Goal: Transaction & Acquisition: Purchase product/service

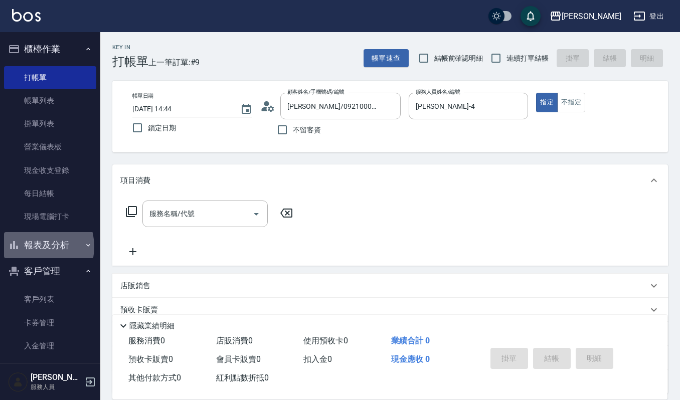
click at [35, 247] on button "報表及分析" at bounding box center [50, 245] width 92 height 26
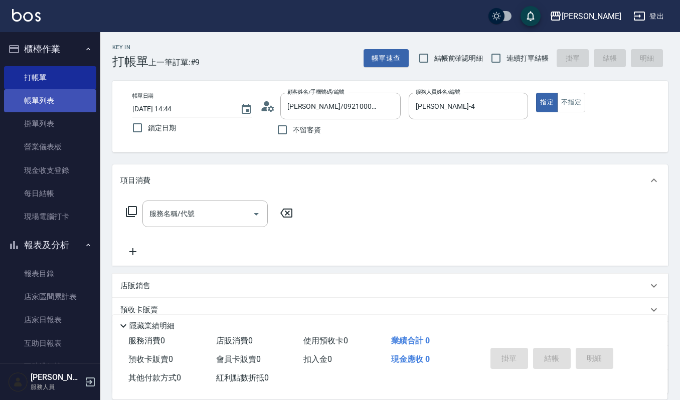
click at [45, 99] on link "帳單列表" at bounding box center [50, 100] width 92 height 23
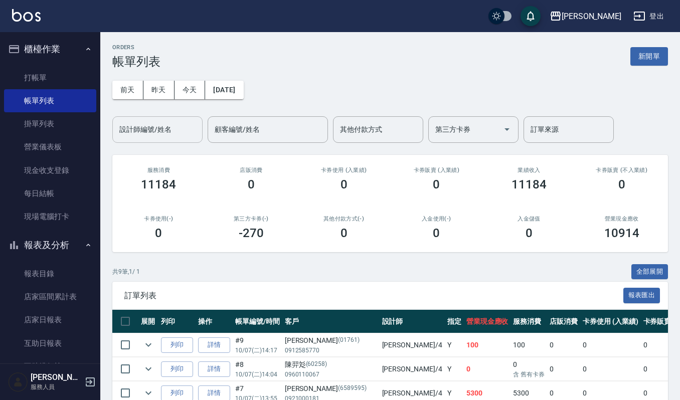
click at [171, 127] on input "設計師編號/姓名" at bounding box center [157, 130] width 81 height 18
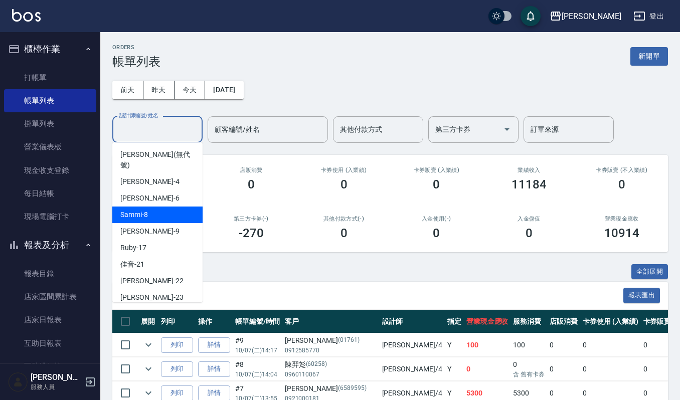
click at [173, 207] on div "Sammi -8" at bounding box center [157, 215] width 90 height 17
type input "Sammi-8"
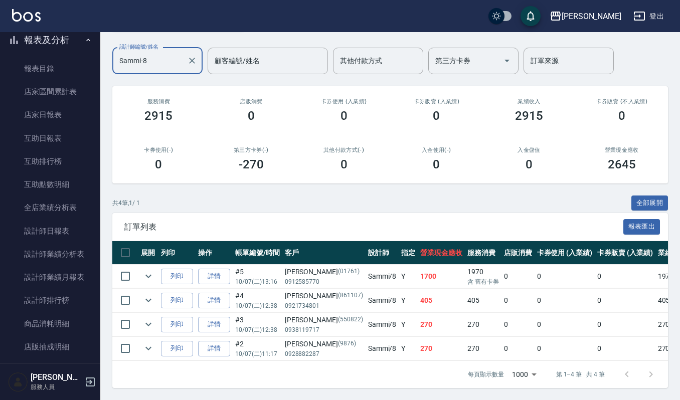
scroll to position [233, 0]
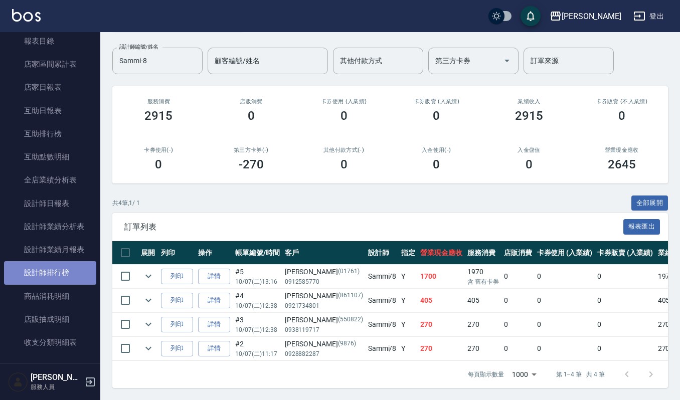
click at [57, 269] on link "設計師排行榜" at bounding box center [50, 272] width 92 height 23
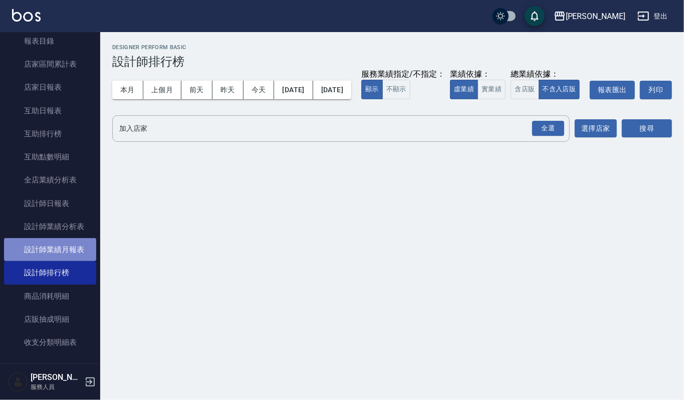
click at [51, 251] on link "設計師業績月報表" at bounding box center [50, 249] width 92 height 23
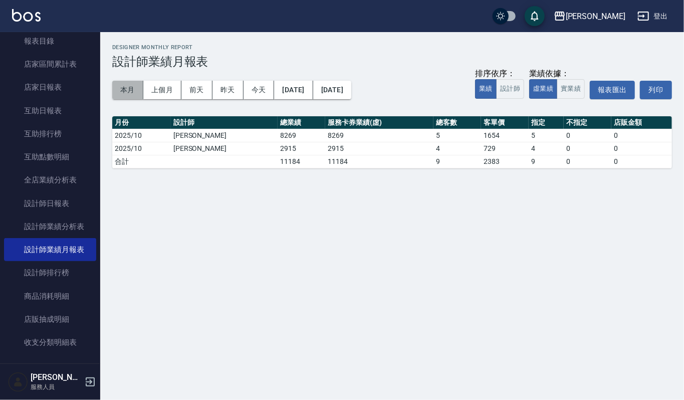
click at [122, 89] on button "本月" at bounding box center [127, 90] width 31 height 19
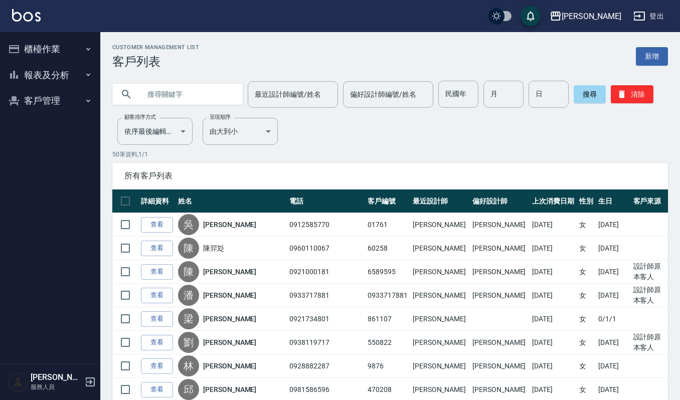
drag, startPoint x: 56, startPoint y: 82, endPoint x: 67, endPoint y: 113, distance: 32.8
click at [61, 102] on ul "櫃檯作業 打帳單 帳單列表 掛單列表 營業儀表板 現金收支登錄 每日結帳 現場電腦打卡 報表及分析 報表目錄 店家區間累計表 店家日報表 互助日報表 互助排行…" at bounding box center [50, 75] width 92 height 86
click at [67, 102] on button "客戶管理" at bounding box center [50, 101] width 92 height 26
click at [79, 47] on button "櫃檯作業" at bounding box center [50, 49] width 92 height 26
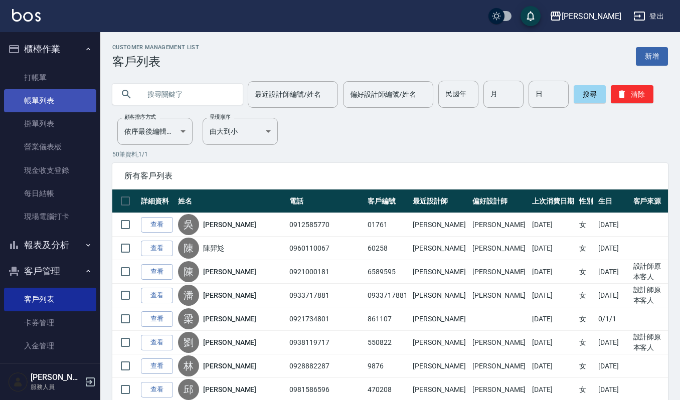
click at [67, 92] on link "帳單列表" at bounding box center [50, 100] width 92 height 23
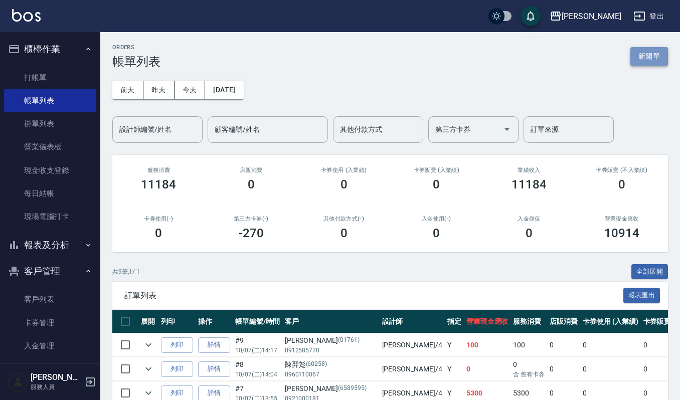
click at [649, 59] on button "新開單" at bounding box center [649, 56] width 38 height 19
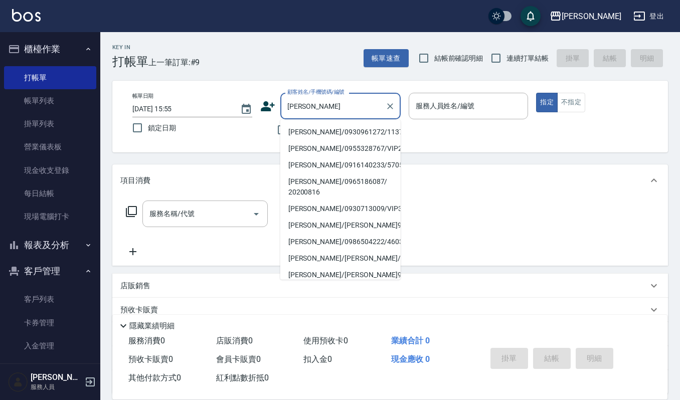
click at [351, 129] on li "黃麗櫻/0930961272/1137" at bounding box center [340, 132] width 120 height 17
type input "黃麗櫻/0930961272/1137"
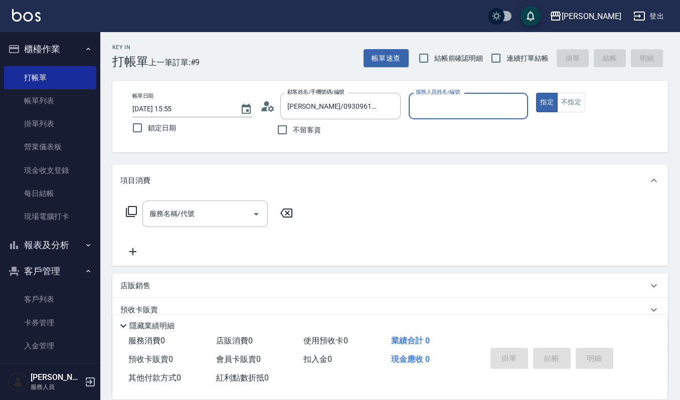
type input "Sammi-8"
click at [157, 208] on input "服務名稱/代號" at bounding box center [197, 214] width 101 height 18
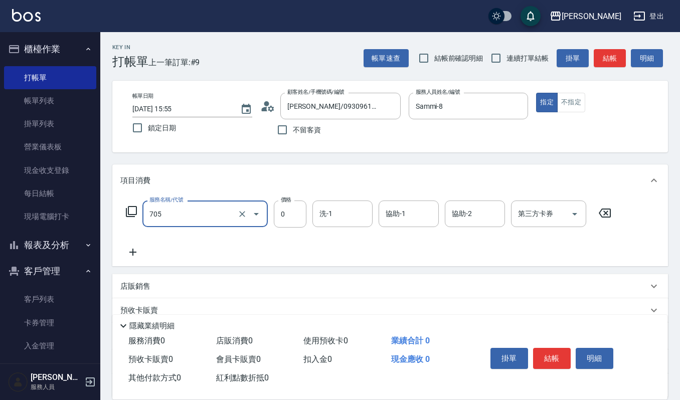
type input "努貝亞卷(不含純香)0(705)"
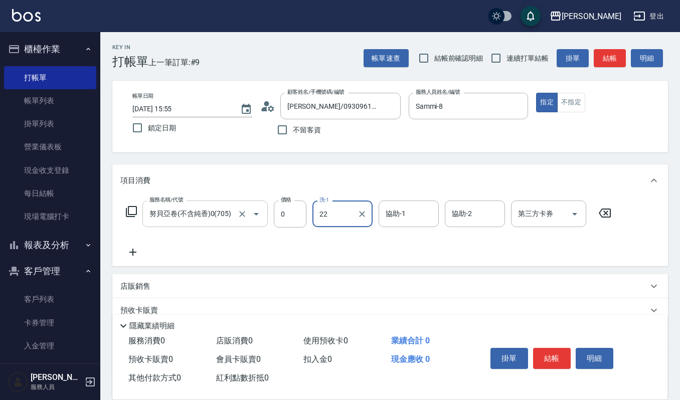
type input "宜芳-22"
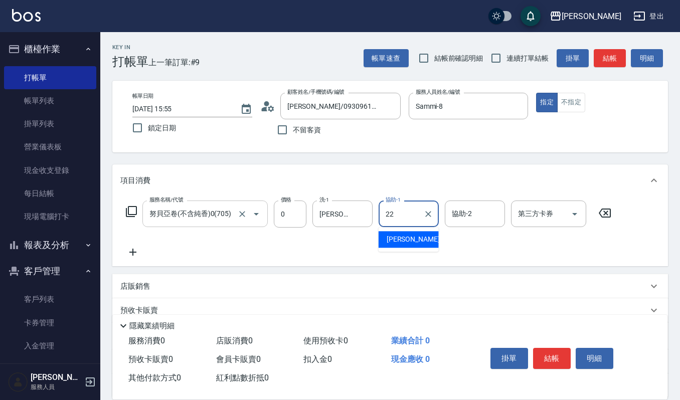
type input "宜芳-22"
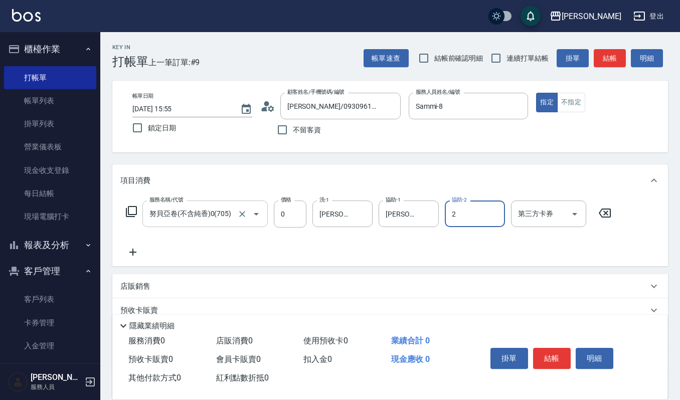
type input "2"
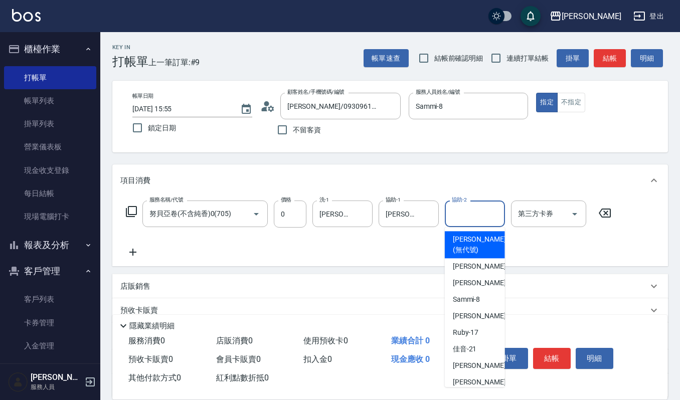
click at [459, 220] on input "協助-2" at bounding box center [474, 214] width 51 height 18
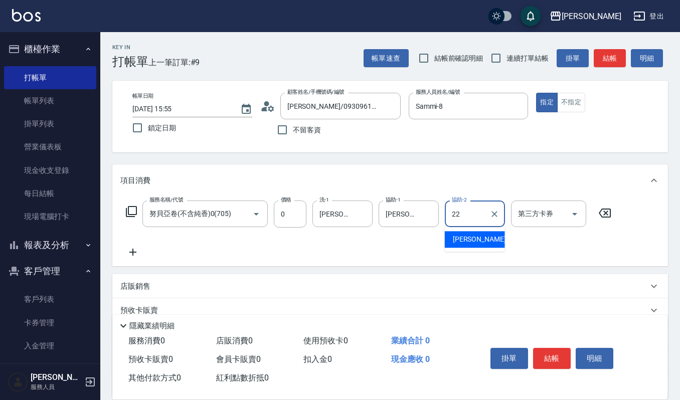
type input "宜芳-22"
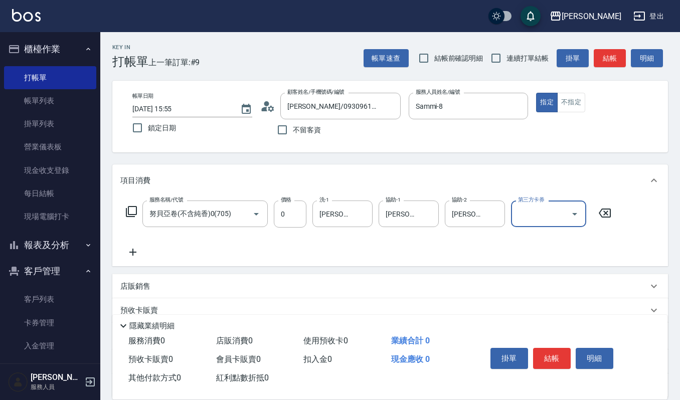
click at [558, 221] on input "第三方卡券" at bounding box center [540, 214] width 51 height 18
click at [554, 255] on span "舊有卡券" at bounding box center [548, 256] width 75 height 17
type input "舊有卡券"
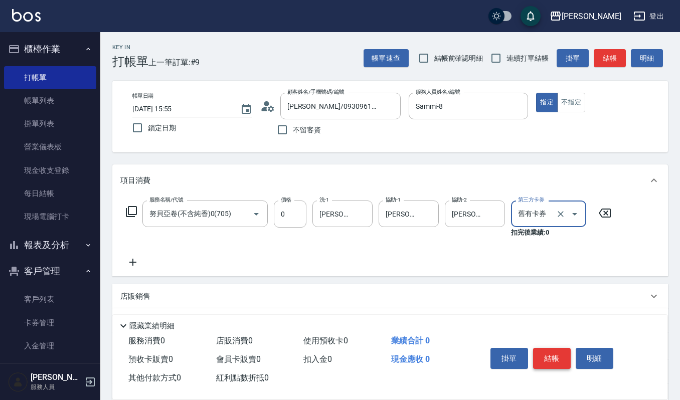
click at [548, 351] on button "結帳" at bounding box center [552, 358] width 38 height 21
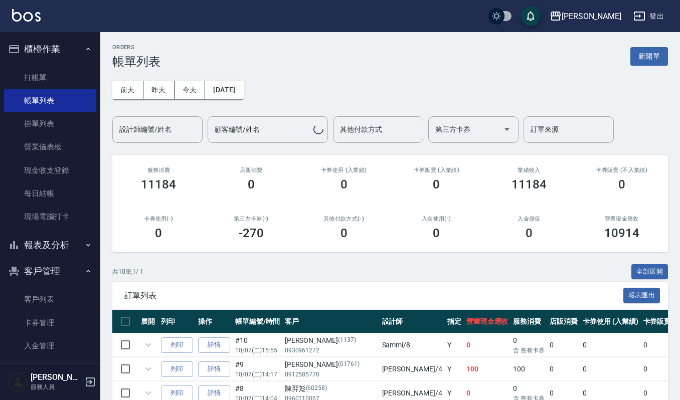
click at [240, 273] on div "共 10 筆, 1 / 1 全部展開" at bounding box center [390, 272] width 556 height 16
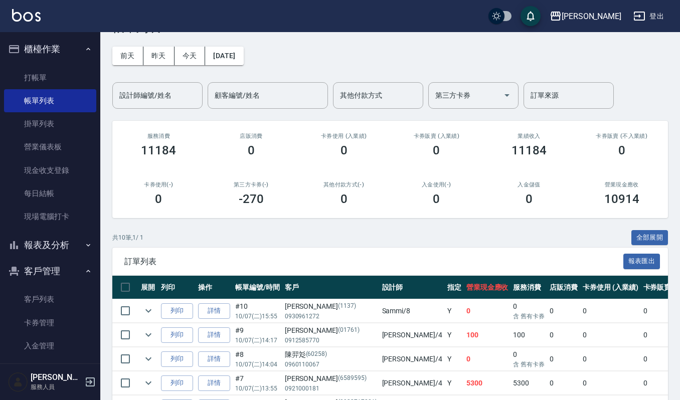
scroll to position [67, 0]
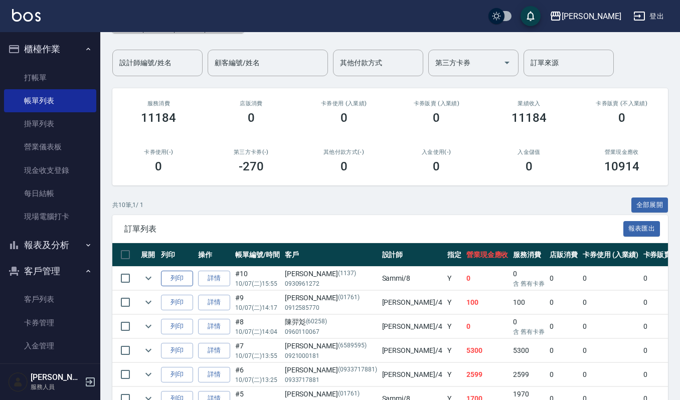
click at [175, 281] on button "列印" at bounding box center [177, 279] width 32 height 16
